Goal: Check status: Check status

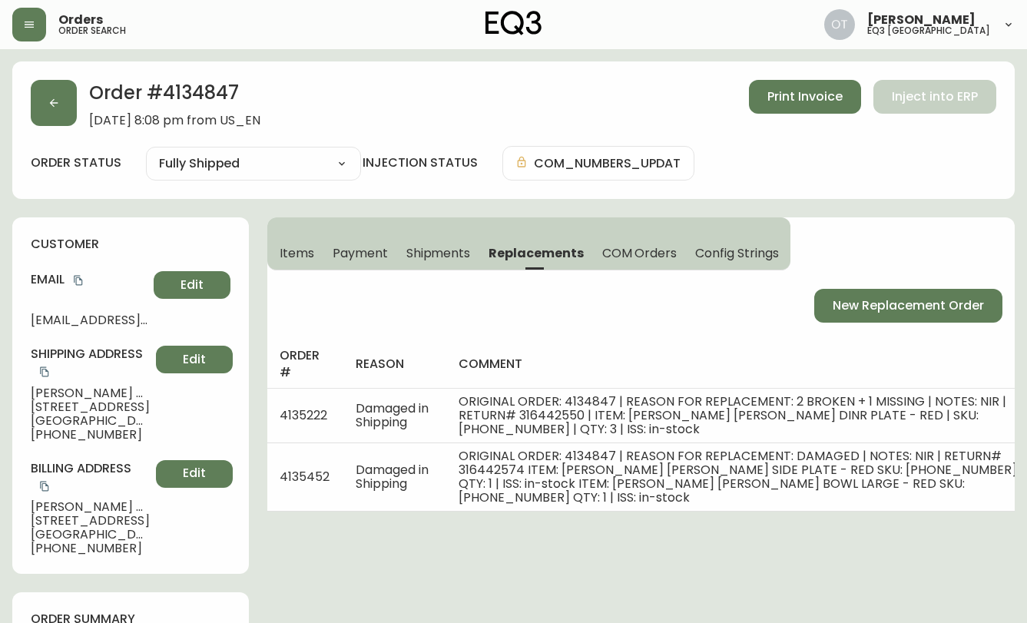
select select "FULLY_SHIPPED"
click at [64, 104] on button "button" at bounding box center [54, 103] width 46 height 46
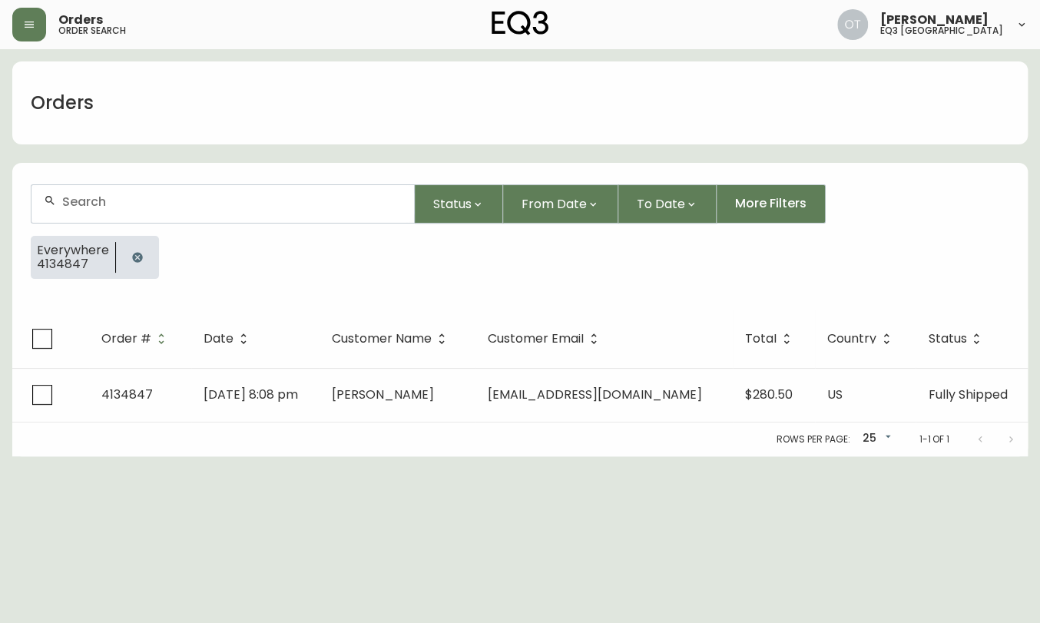
click at [111, 197] on input "text" at bounding box center [231, 201] width 339 height 15
paste input "4134589"
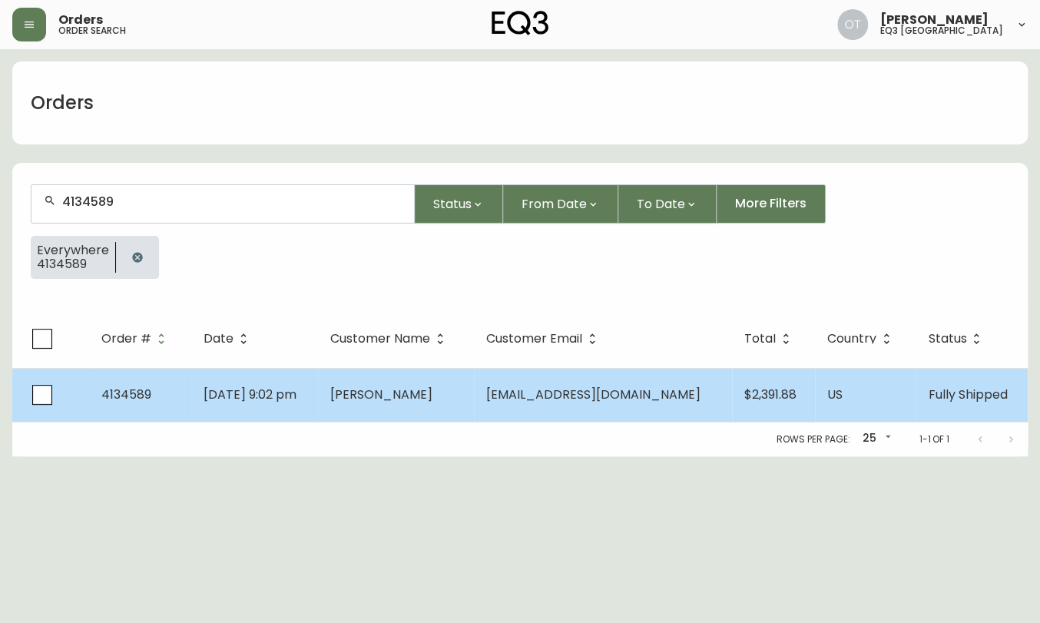
type input "4134589"
click at [120, 389] on span "4134589" at bounding box center [126, 394] width 50 height 18
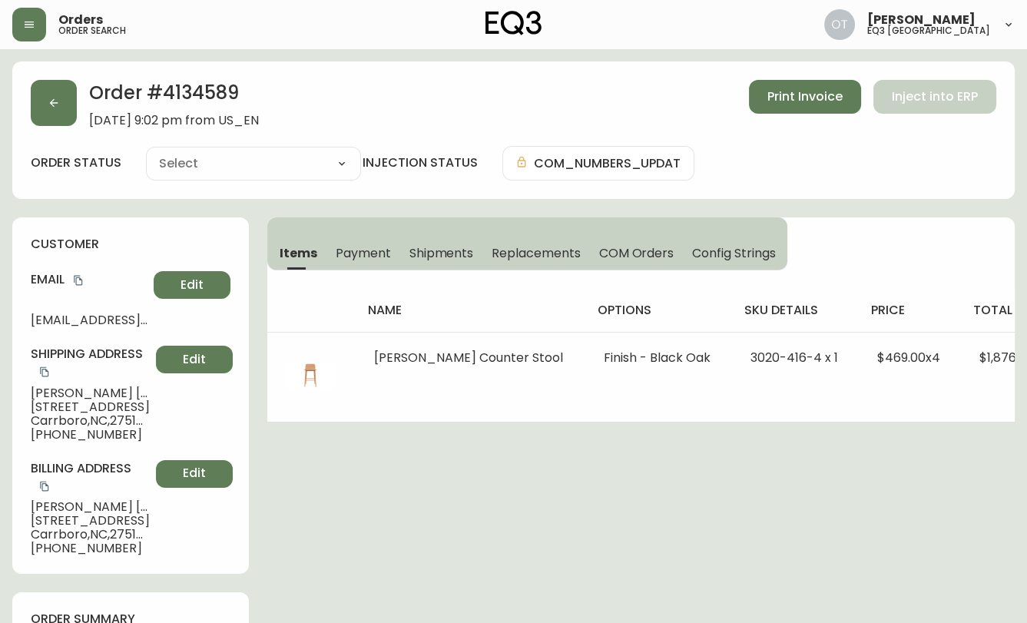
type input "Fully Shipped"
select select "FULLY_SHIPPED"
click at [57, 98] on icon "button" at bounding box center [54, 103] width 12 height 12
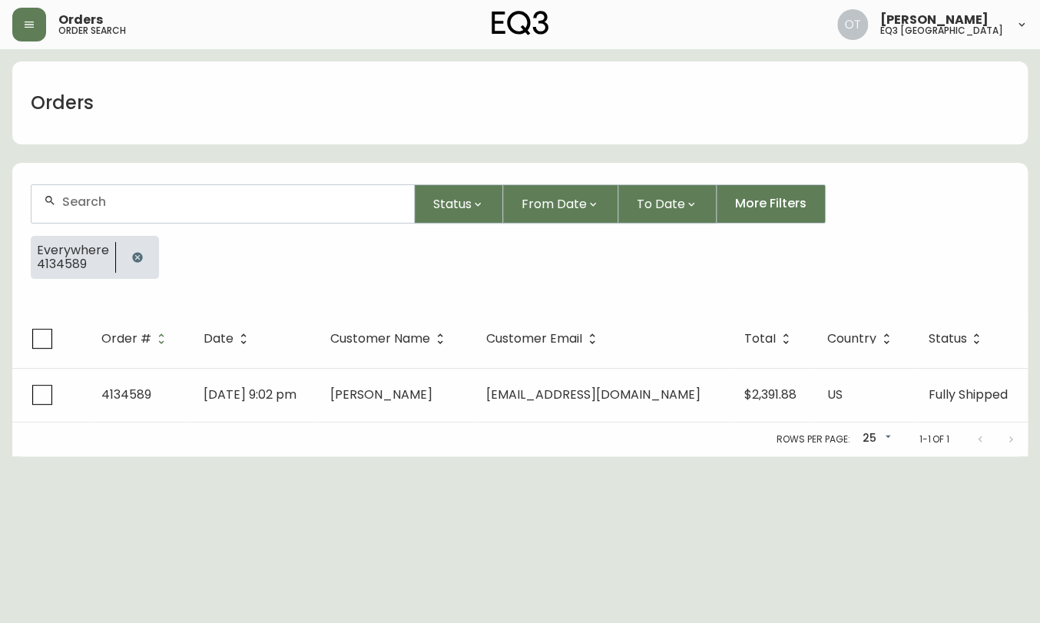
click at [170, 199] on input "text" at bounding box center [231, 201] width 339 height 15
paste input "4133833"
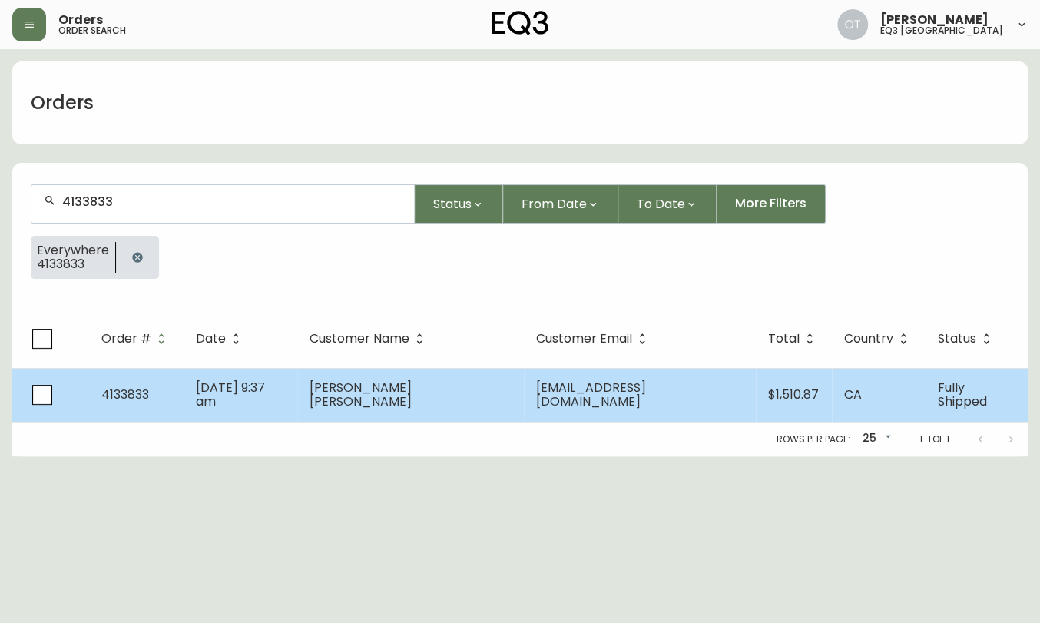
type input "4133833"
click at [162, 392] on td "4133833" at bounding box center [136, 395] width 94 height 54
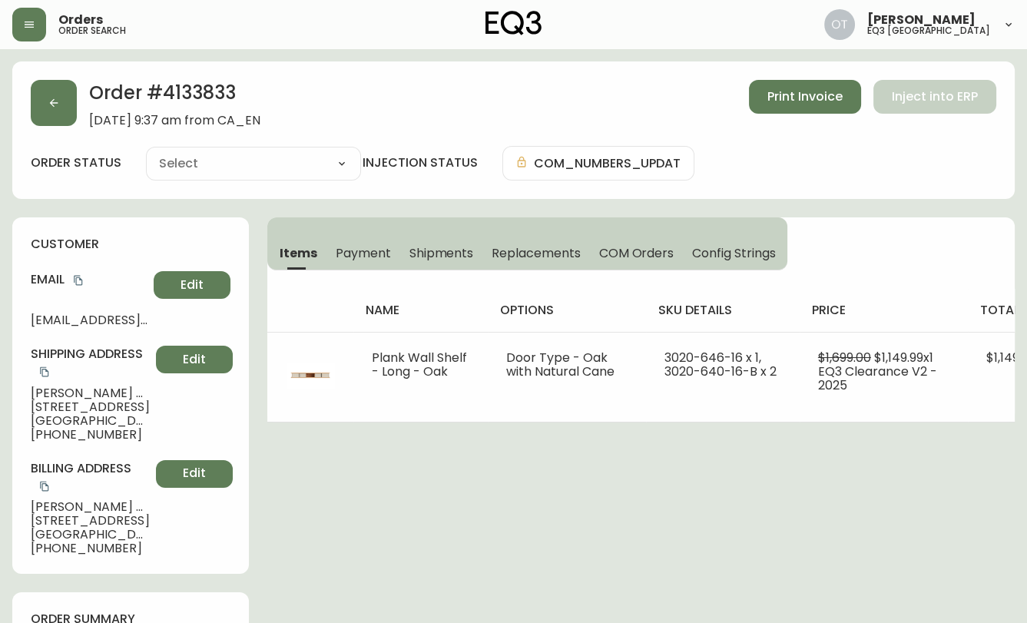
type input "Fully Shipped"
select select "FULLY_SHIPPED"
click at [462, 253] on span "Shipments" at bounding box center [441, 253] width 65 height 16
